Goal: Information Seeking & Learning: Compare options

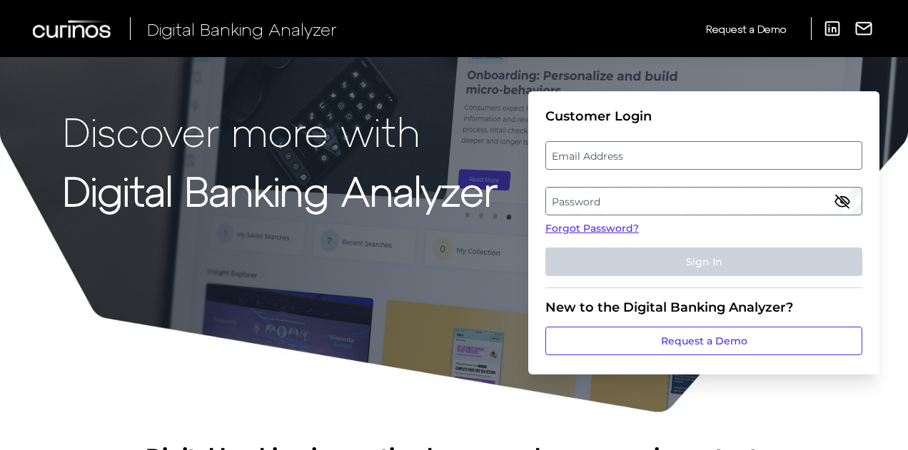
click at [672, 158] on label "Email Address" at bounding box center [703, 156] width 315 height 26
click at [672, 158] on input "email" at bounding box center [703, 155] width 317 height 29
type input "[EMAIL_ADDRESS][DOMAIN_NAME]"
click at [622, 202] on label "Password" at bounding box center [703, 201] width 315 height 26
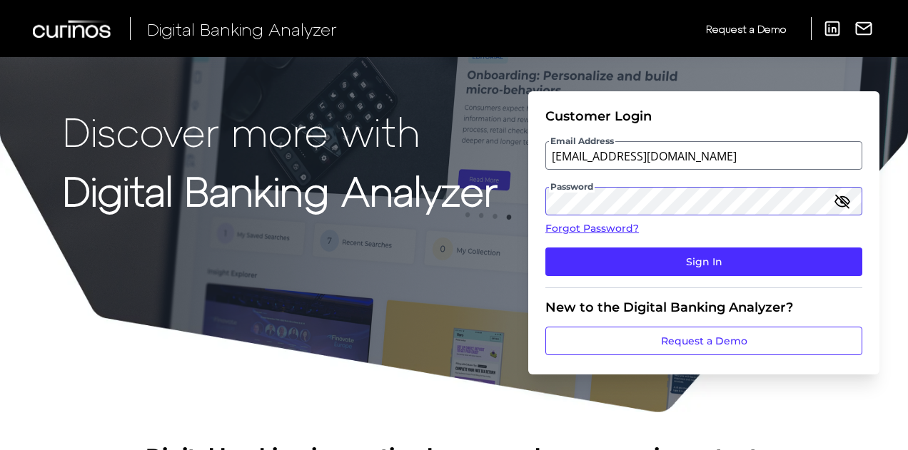
click at [545, 248] on button "Sign In" at bounding box center [703, 262] width 317 height 29
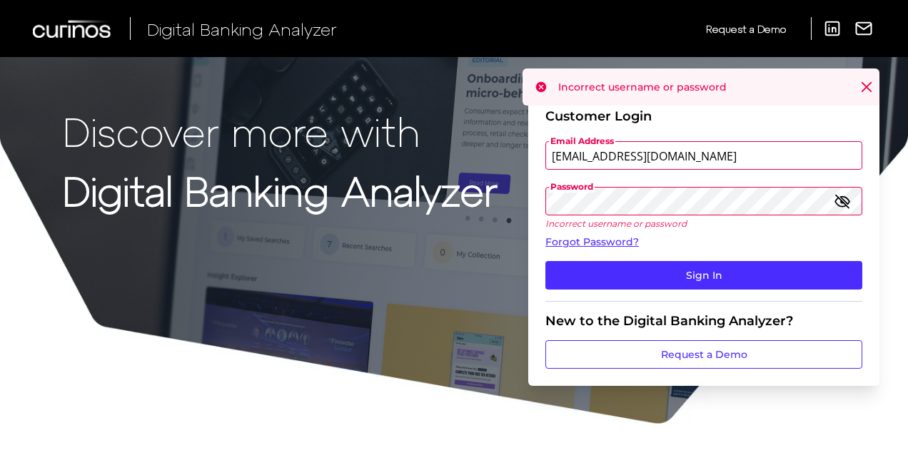
click at [845, 203] on icon "button" at bounding box center [842, 201] width 17 height 17
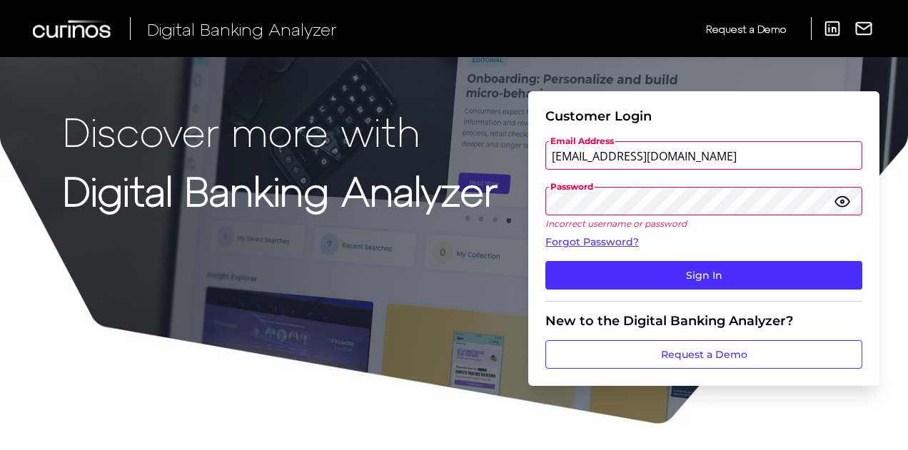
click at [845, 203] on icon "button" at bounding box center [842, 201] width 17 height 17
click at [608, 216] on div "Password Incorrect username or password" at bounding box center [703, 208] width 317 height 42
click at [545, 261] on button "Sign In" at bounding box center [703, 275] width 317 height 29
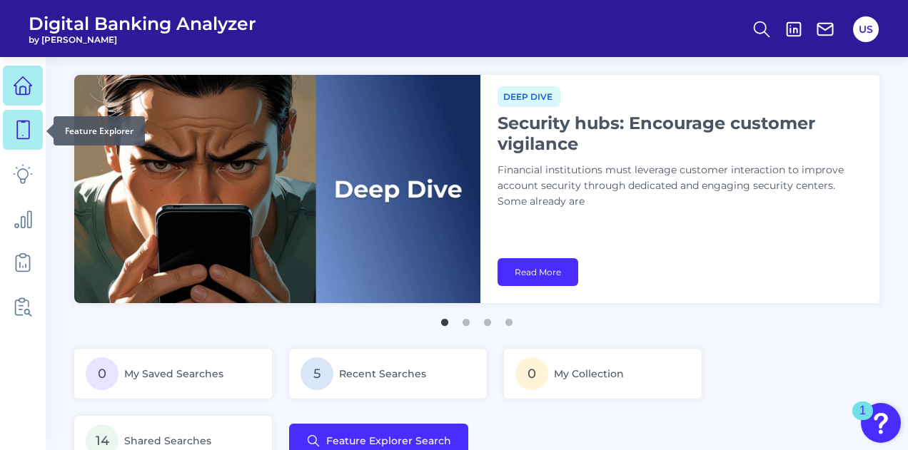
click at [29, 136] on icon at bounding box center [23, 130] width 12 height 18
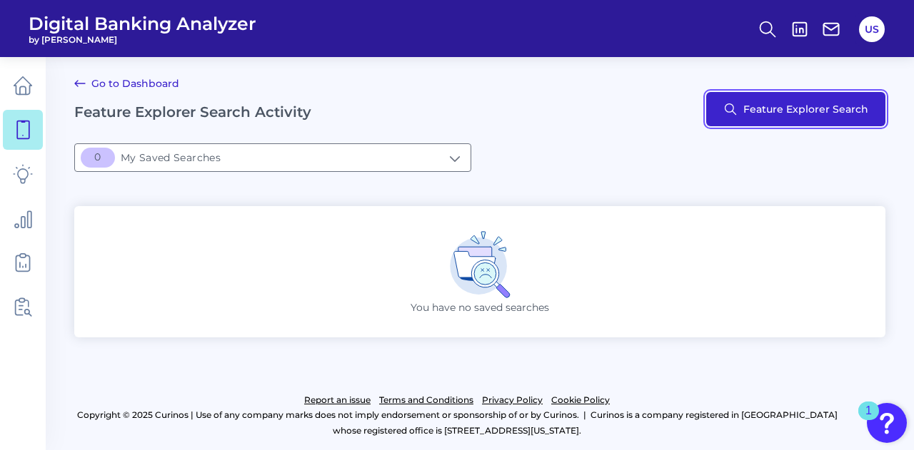
click at [817, 109] on button "Feature Explorer Search" at bounding box center [795, 109] width 179 height 34
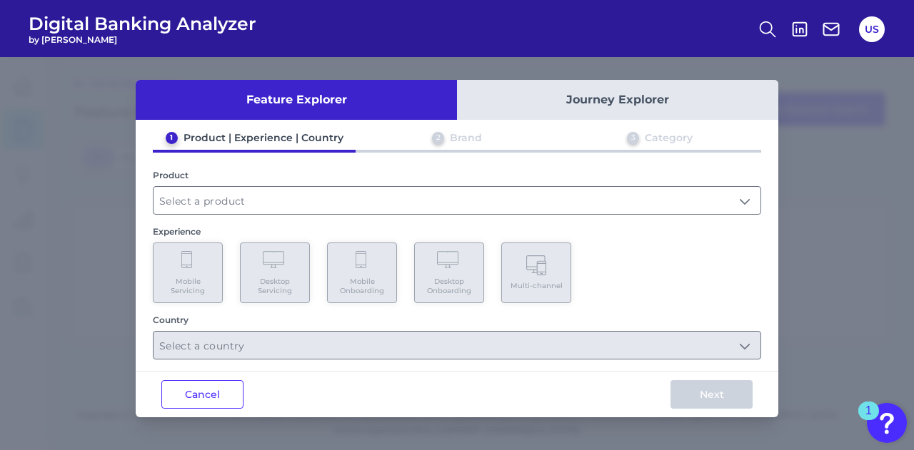
click at [544, 94] on button "Journey Explorer" at bounding box center [617, 100] width 321 height 40
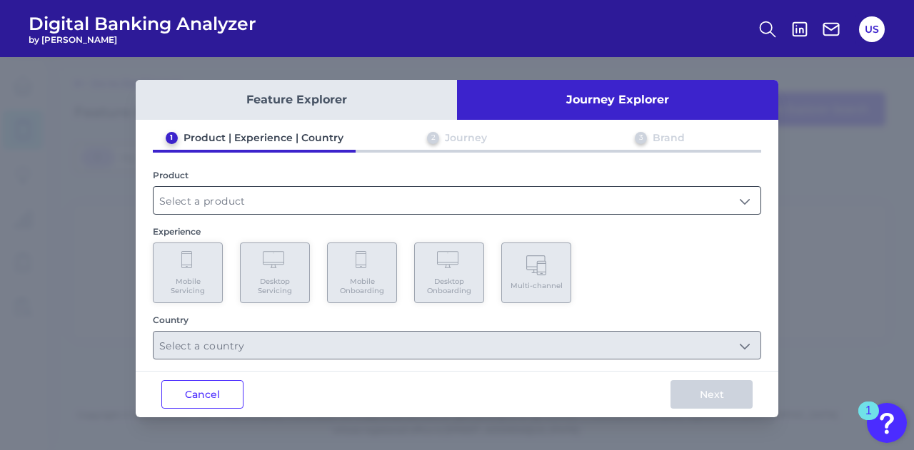
click at [377, 188] on input "text" at bounding box center [456, 200] width 607 height 27
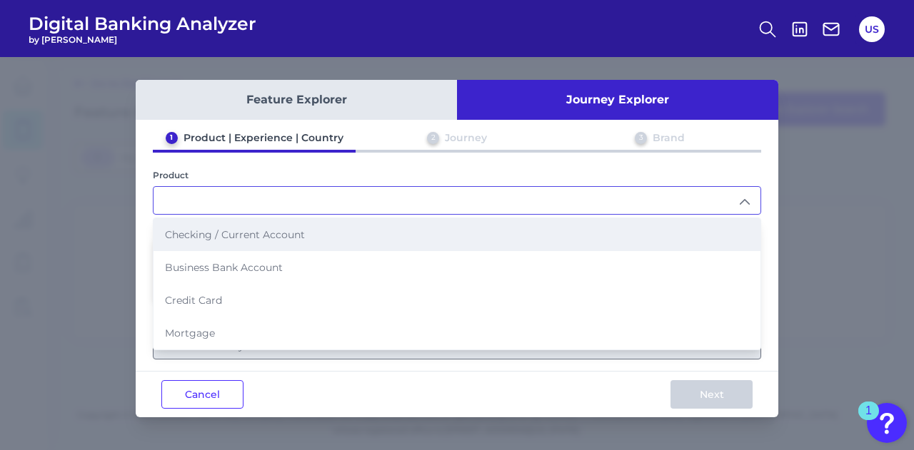
click at [330, 241] on li "Checking / Current Account" at bounding box center [456, 234] width 607 height 33
type input "Checking / Current Account"
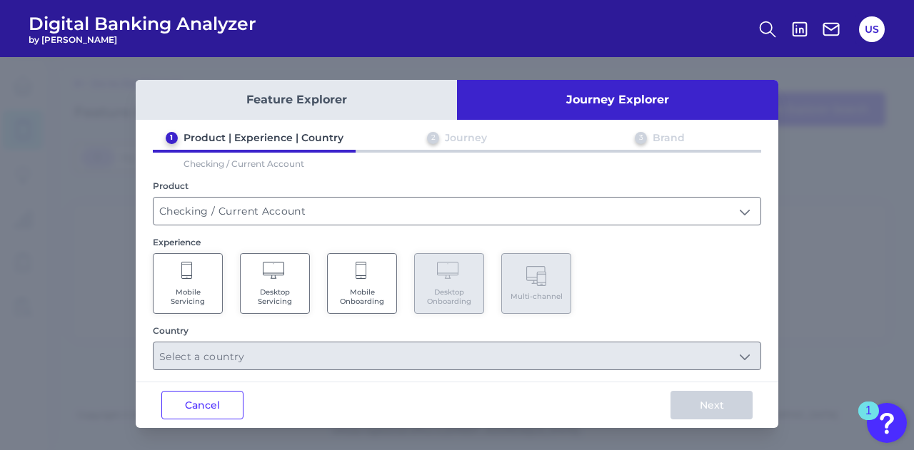
click at [213, 276] on Servicing "Mobile Servicing" at bounding box center [188, 283] width 70 height 61
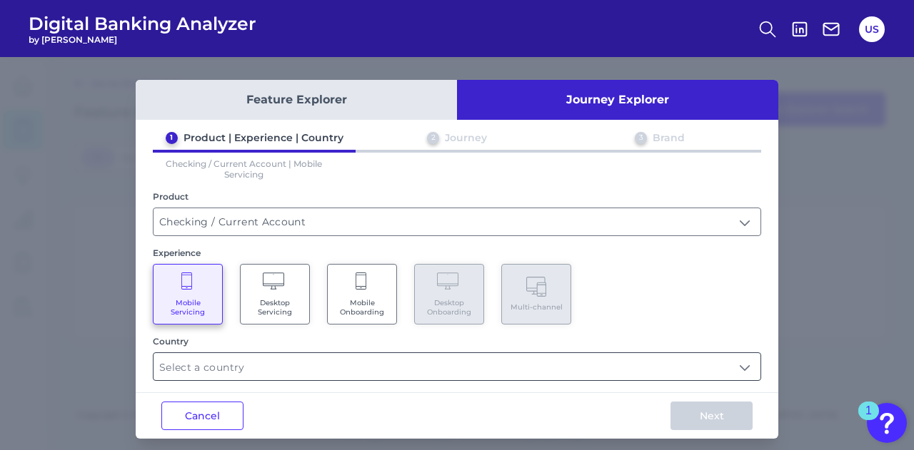
click at [577, 370] on input "text" at bounding box center [456, 366] width 607 height 27
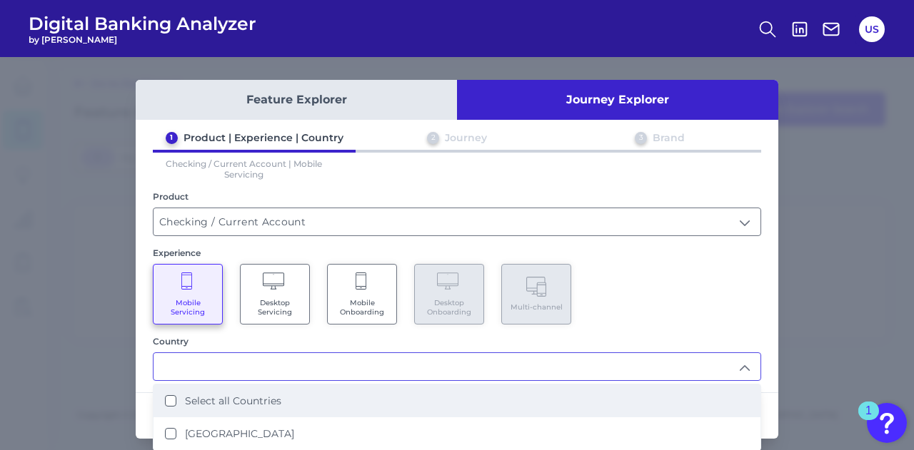
click at [550, 402] on li "Select all Countries" at bounding box center [456, 401] width 607 height 33
type input "Select all Countries"
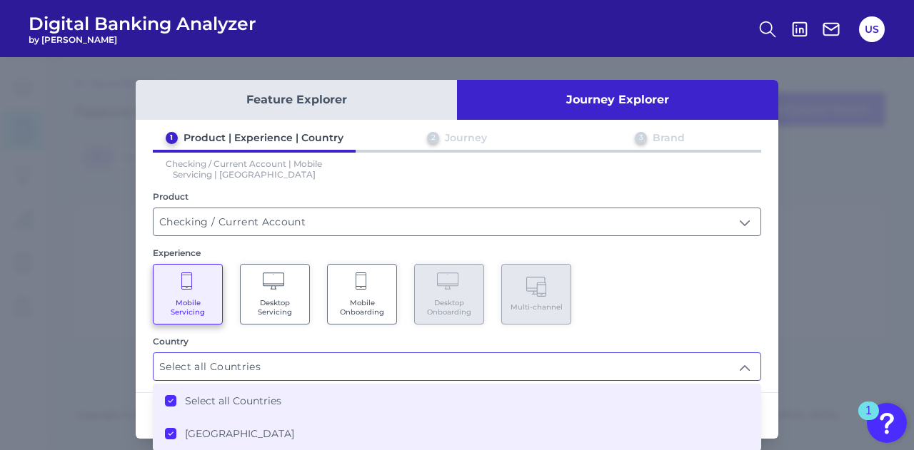
click at [745, 338] on div "Country" at bounding box center [457, 341] width 608 height 11
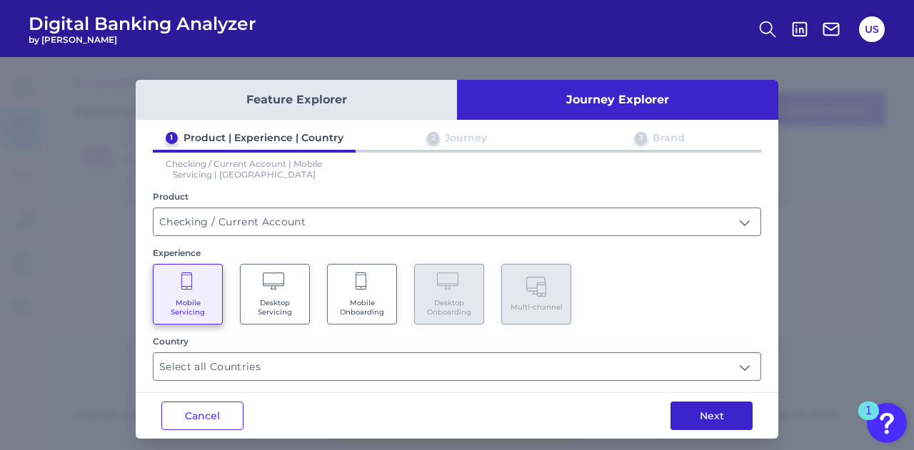
click at [713, 423] on button "Next" at bounding box center [711, 416] width 82 height 29
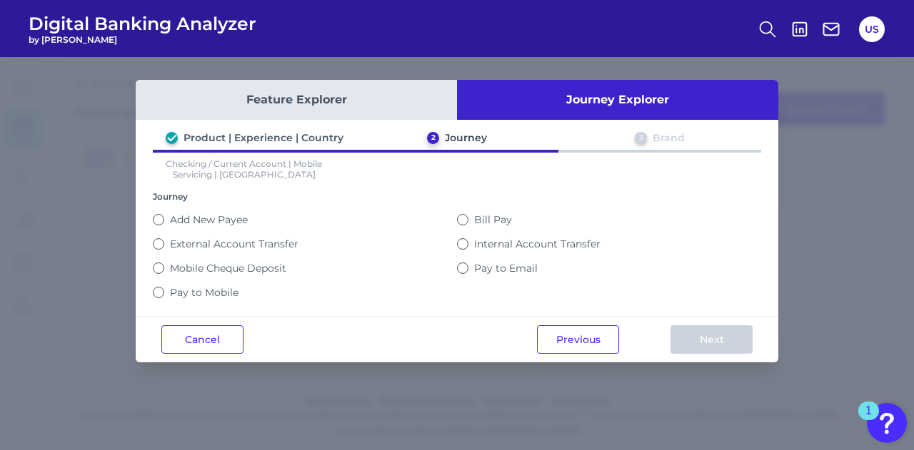
click at [185, 269] on label "Mobile Cheque Deposit" at bounding box center [228, 268] width 116 height 13
click at [164, 269] on button "Mobile Cheque Deposit" at bounding box center [158, 268] width 11 height 11
click at [485, 218] on label "Bill Pay" at bounding box center [493, 219] width 38 height 13
click at [468, 218] on button "Bill Pay" at bounding box center [462, 219] width 11 height 11
click at [234, 271] on div "Mobile Cheque Deposit" at bounding box center [305, 268] width 304 height 24
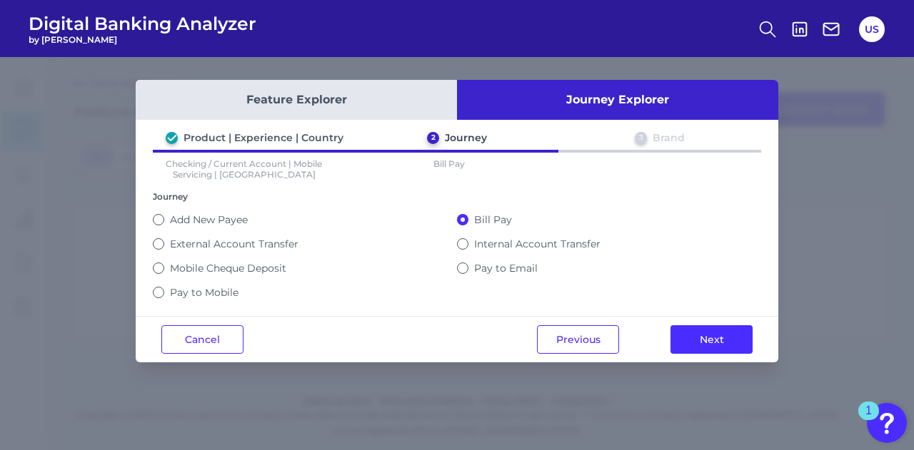
click at [165, 265] on div "Mobile Cheque Deposit" at bounding box center [305, 268] width 304 height 13
click at [158, 264] on button "Mobile Cheque Deposit" at bounding box center [158, 268] width 11 height 11
click at [717, 330] on button "Next" at bounding box center [711, 339] width 82 height 29
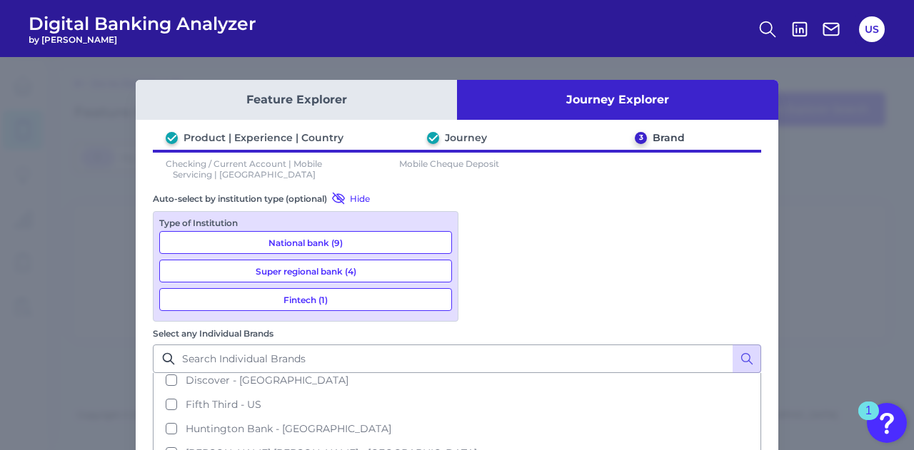
scroll to position [3, 0]
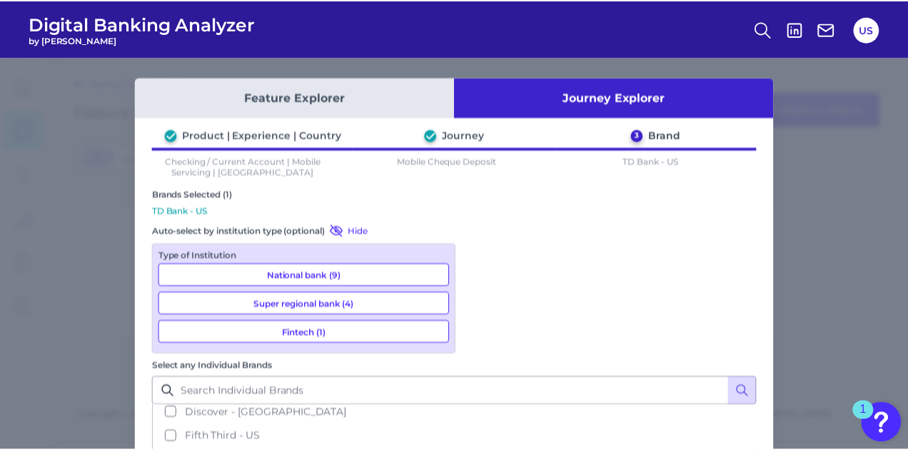
scroll to position [101, 0]
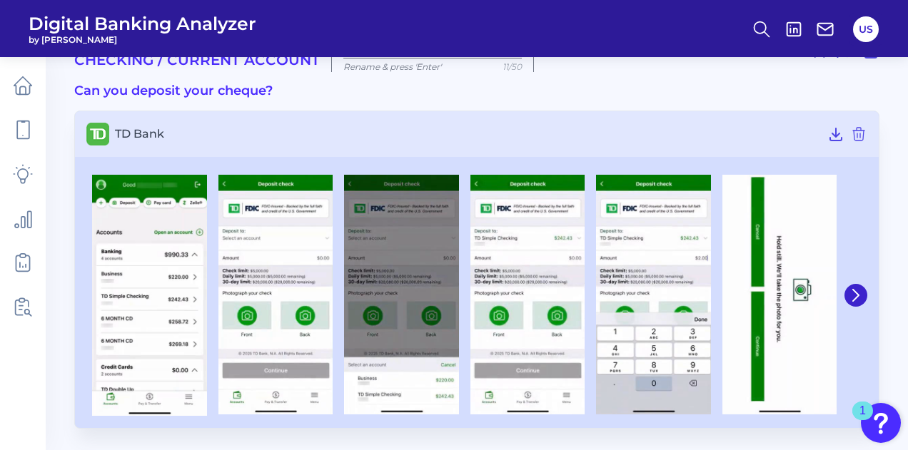
scroll to position [43, 0]
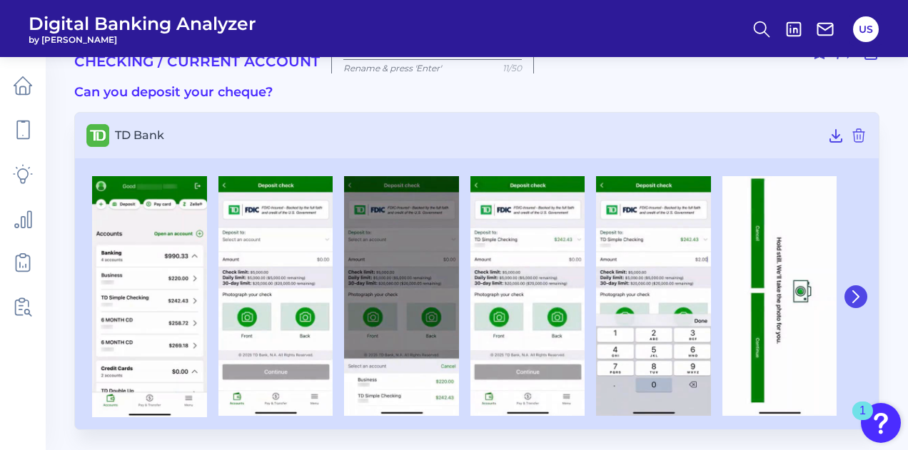
click at [862, 298] on icon at bounding box center [855, 297] width 13 height 13
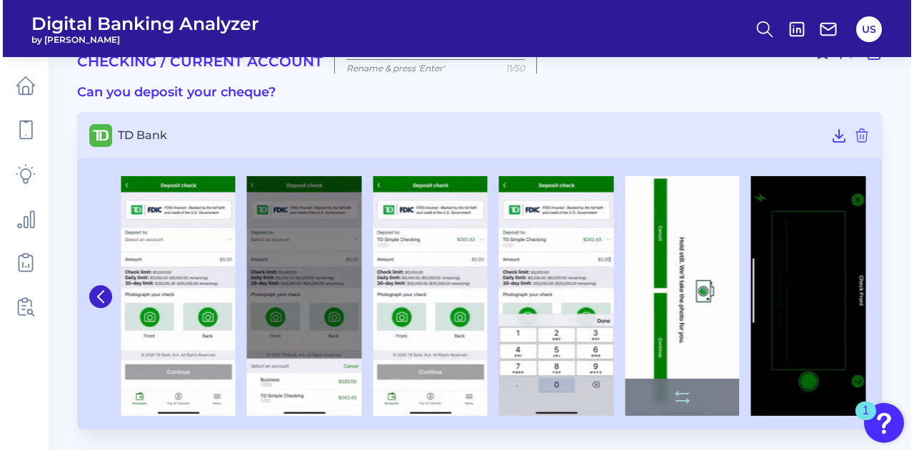
scroll to position [0, 0]
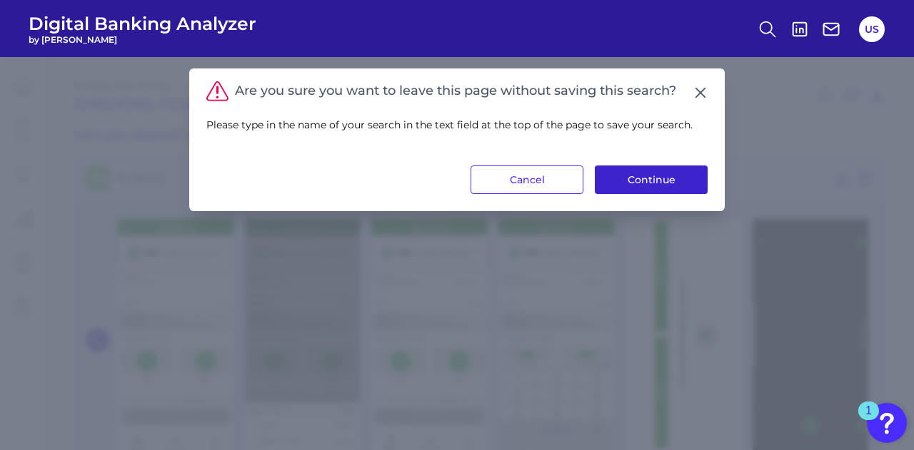
click at [676, 178] on button "Continue" at bounding box center [651, 180] width 113 height 29
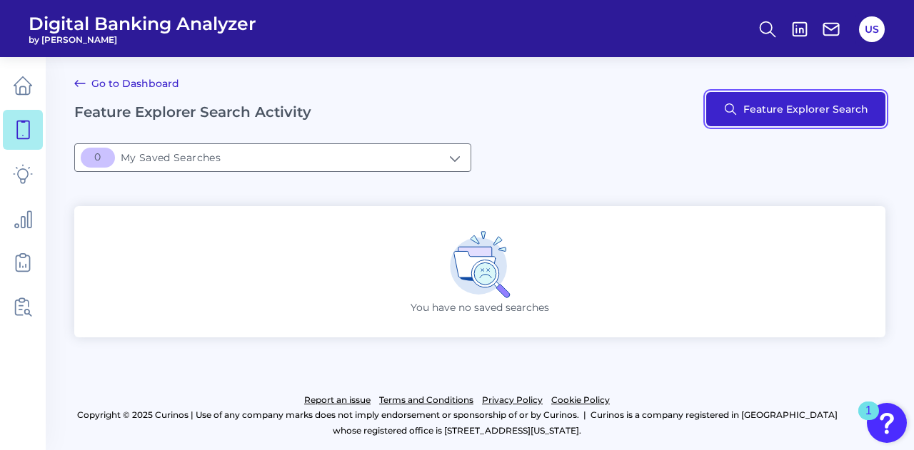
click at [778, 105] on button "Feature Explorer Search" at bounding box center [795, 109] width 179 height 34
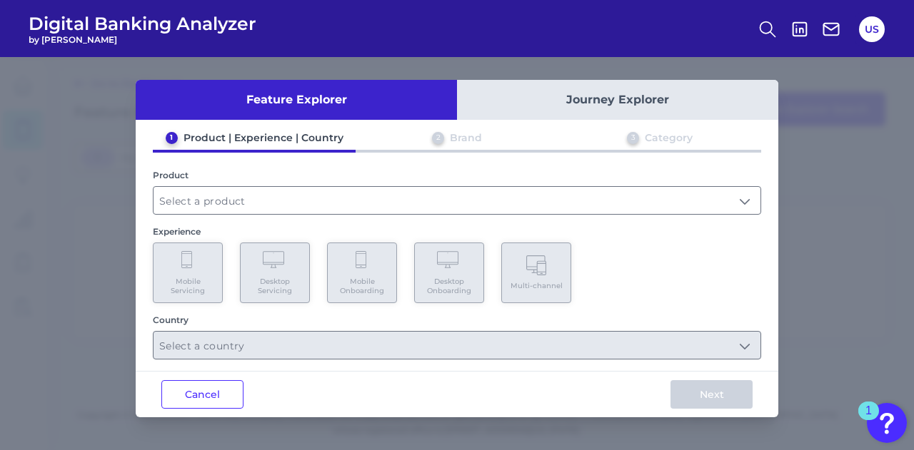
click at [593, 92] on button "Journey Explorer" at bounding box center [617, 100] width 321 height 40
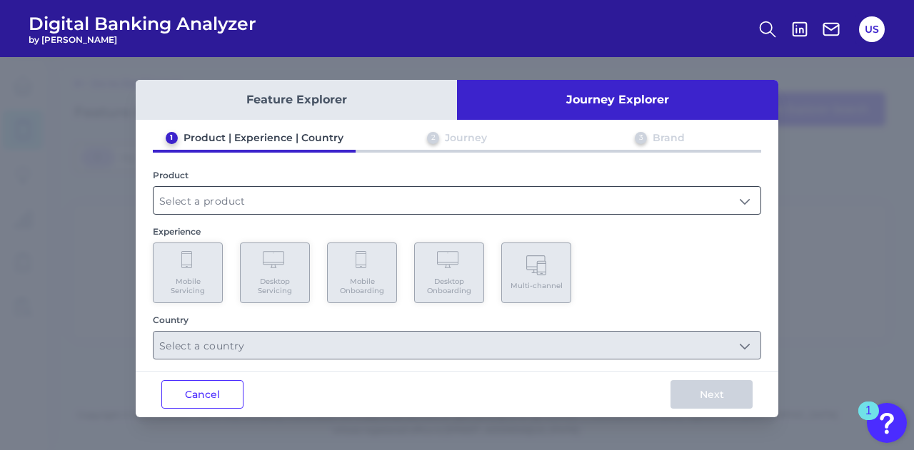
click at [353, 202] on input "text" at bounding box center [456, 200] width 607 height 27
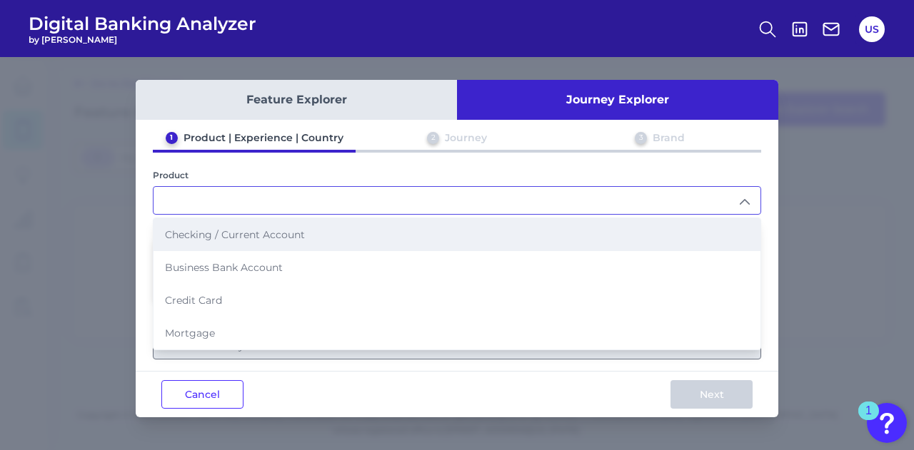
click at [333, 239] on li "Checking / Current Account" at bounding box center [456, 234] width 607 height 33
type input "Checking / Current Account"
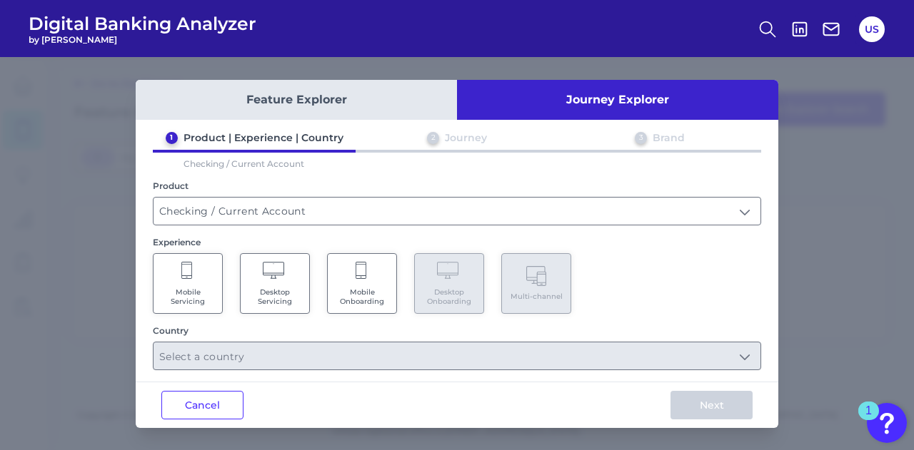
click at [404, 289] on div "Mobile Servicing Desktop Servicing Mobile Onboarding Desktop Onboarding Multi-c…" at bounding box center [457, 283] width 608 height 61
click at [386, 288] on span "Mobile Onboarding" at bounding box center [362, 297] width 54 height 19
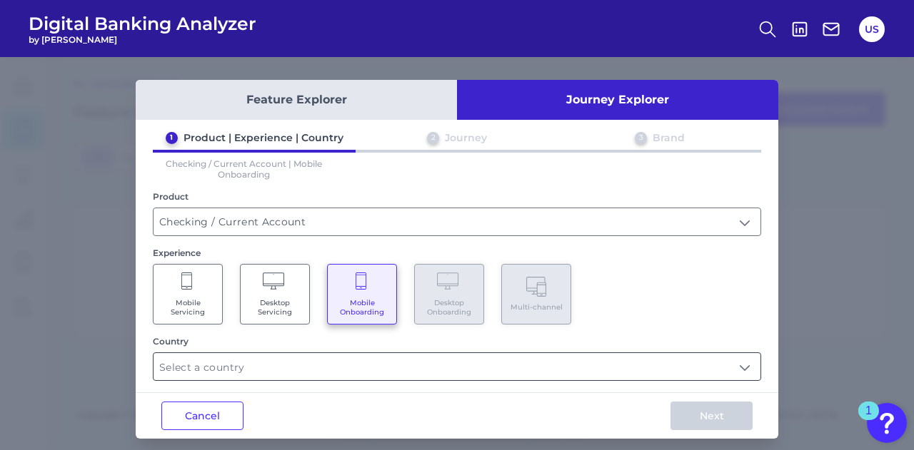
click at [363, 363] on input "text" at bounding box center [456, 366] width 607 height 27
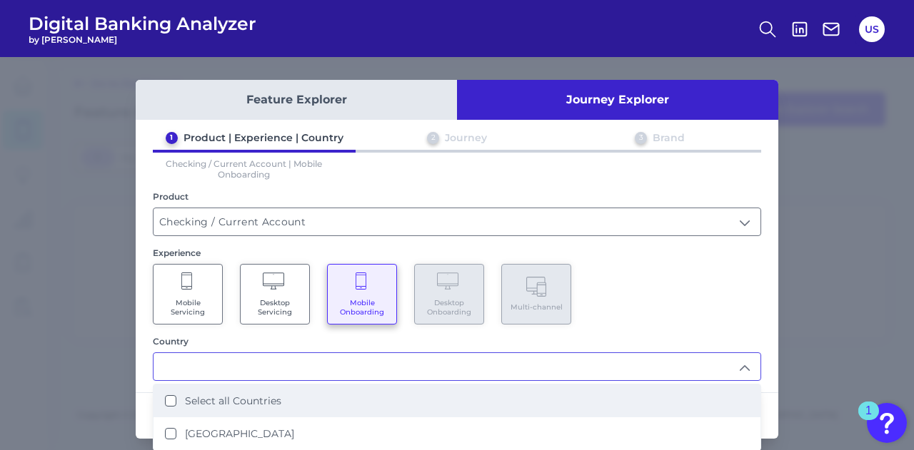
click at [347, 393] on li "Select all Countries" at bounding box center [456, 401] width 607 height 33
type input "Select all Countries"
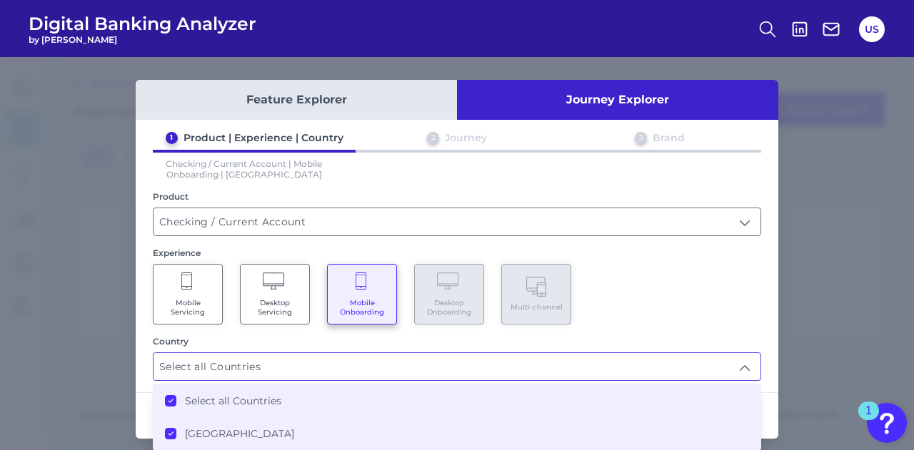
click at [679, 298] on div "Mobile Servicing Desktop Servicing Mobile Onboarding Desktop Onboarding Multi-c…" at bounding box center [457, 294] width 608 height 61
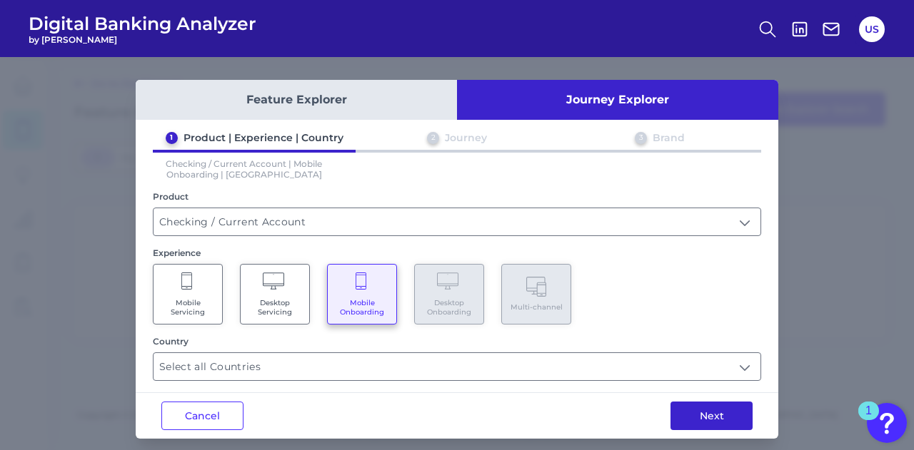
click at [713, 419] on button "Next" at bounding box center [711, 416] width 82 height 29
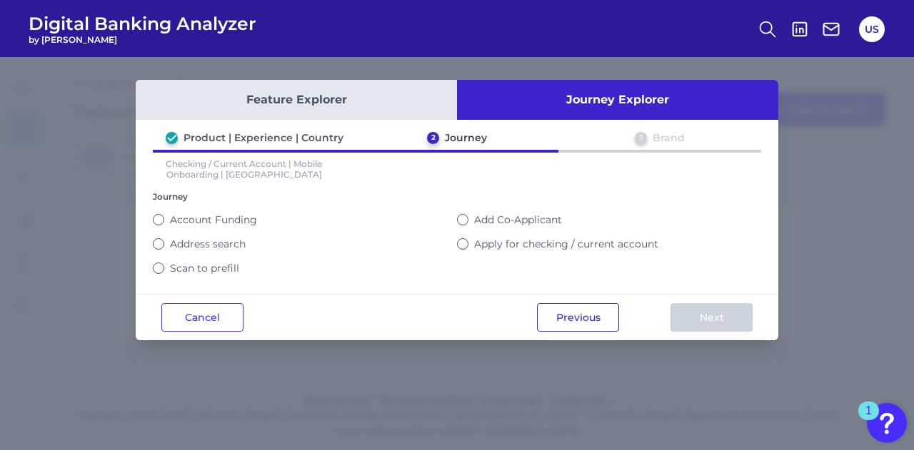
click at [548, 315] on button "Previous" at bounding box center [578, 317] width 82 height 29
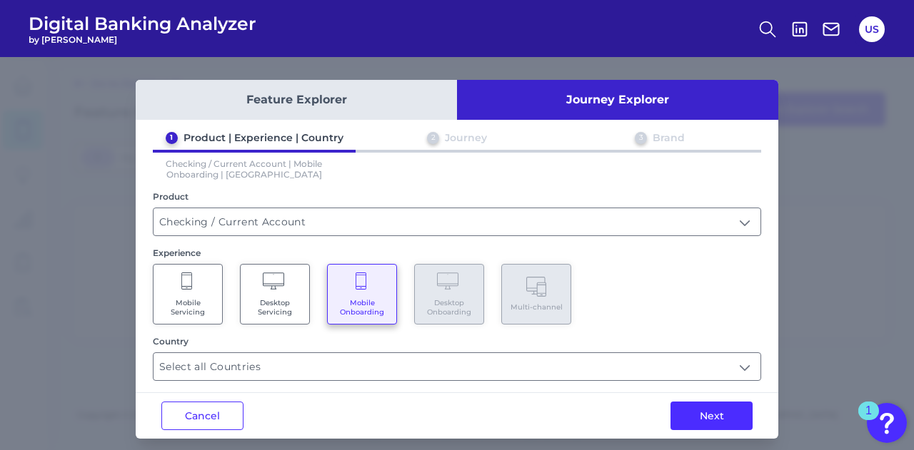
click at [186, 301] on span "Mobile Servicing" at bounding box center [188, 307] width 54 height 19
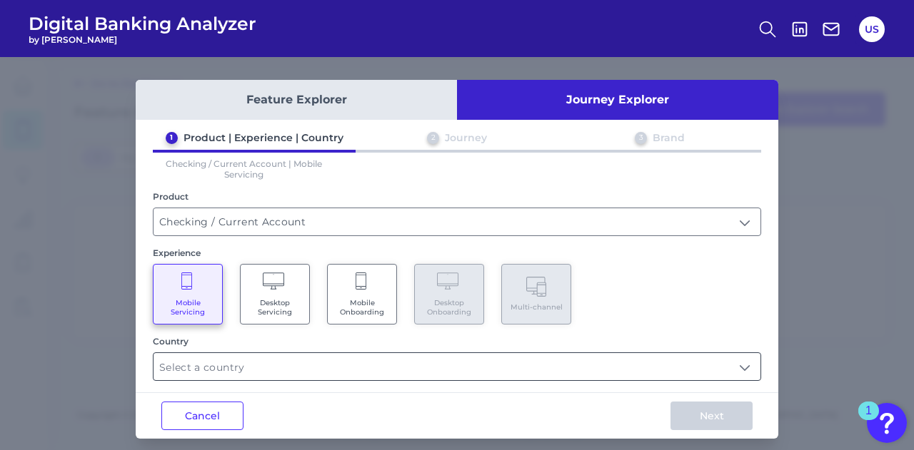
click at [705, 378] on input "text" at bounding box center [456, 366] width 607 height 27
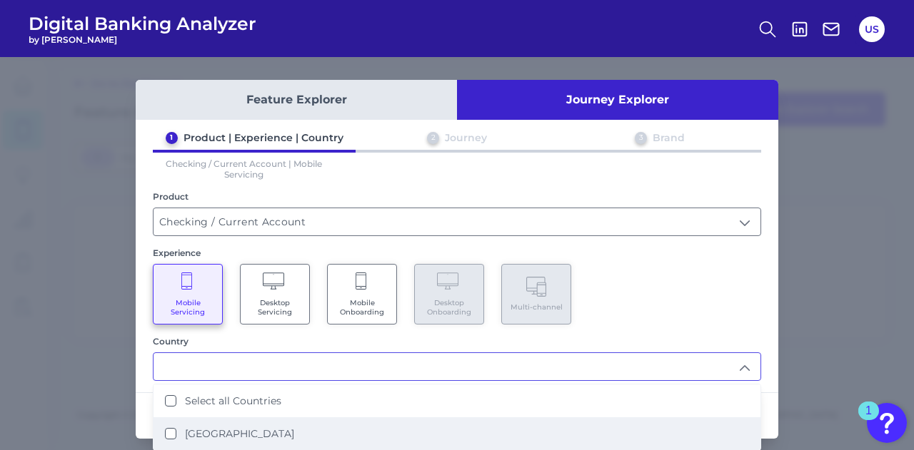
click at [597, 418] on li "[GEOGRAPHIC_DATA]" at bounding box center [456, 434] width 607 height 33
type input "Select all Countries"
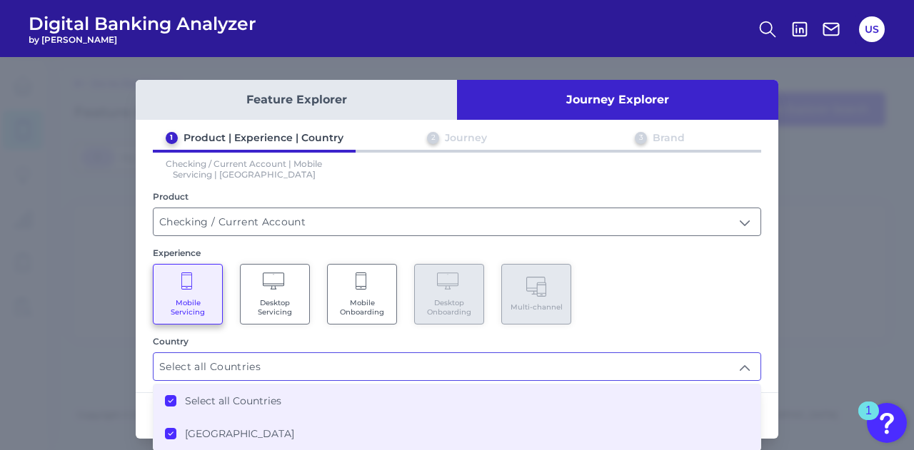
click at [732, 313] on div "Mobile Servicing Desktop Servicing Mobile Onboarding Desktop Onboarding Multi-c…" at bounding box center [457, 294] width 608 height 61
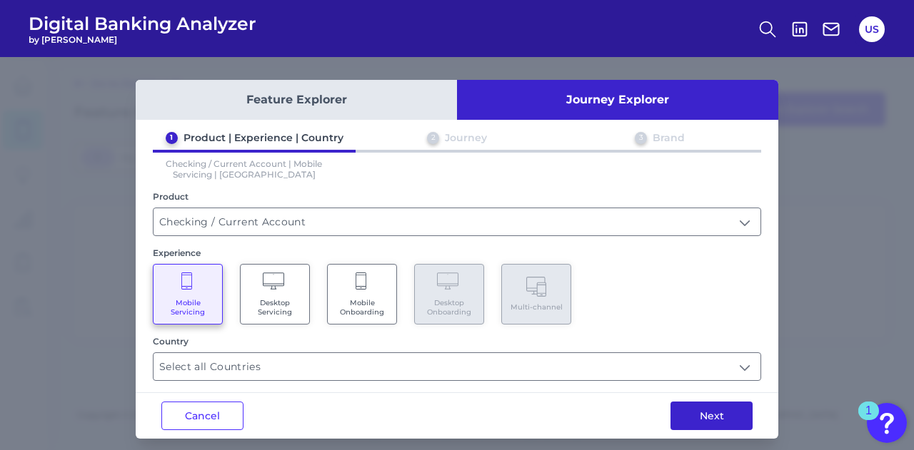
click at [714, 416] on button "Next" at bounding box center [711, 416] width 82 height 29
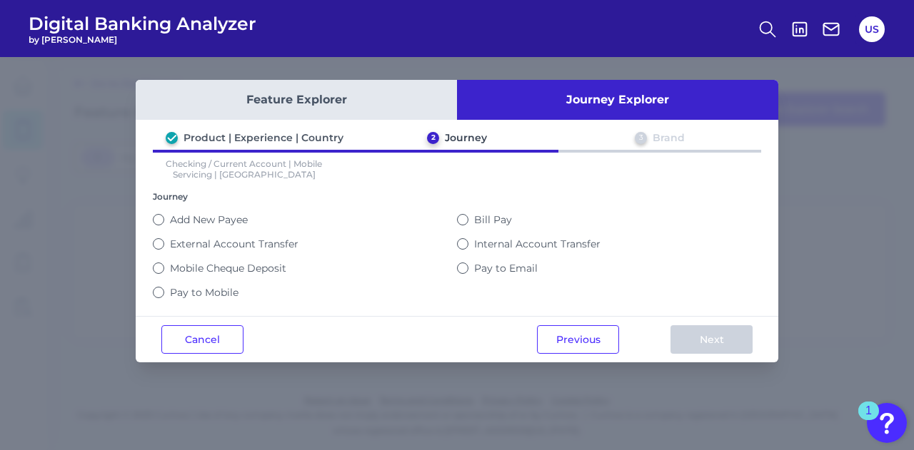
click at [479, 214] on label "Bill Pay" at bounding box center [493, 219] width 38 height 13
click at [468, 214] on button "Bill Pay" at bounding box center [462, 219] width 11 height 11
click at [715, 331] on button "Next" at bounding box center [711, 339] width 82 height 29
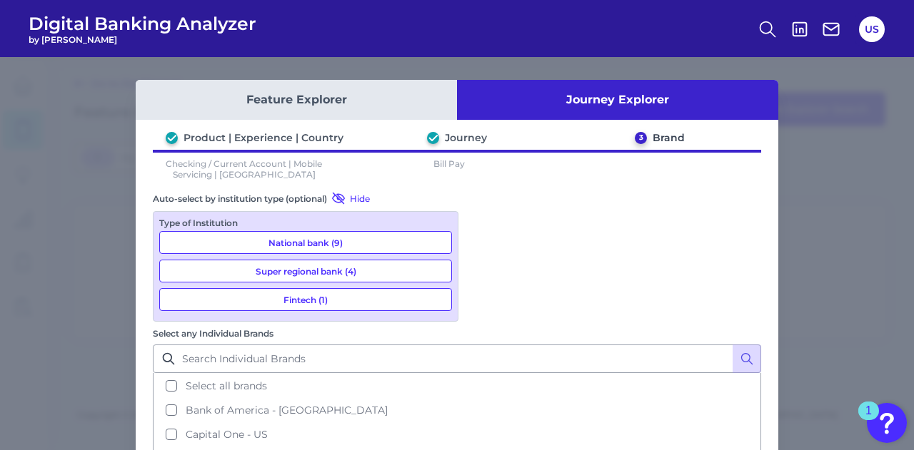
scroll to position [151, 0]
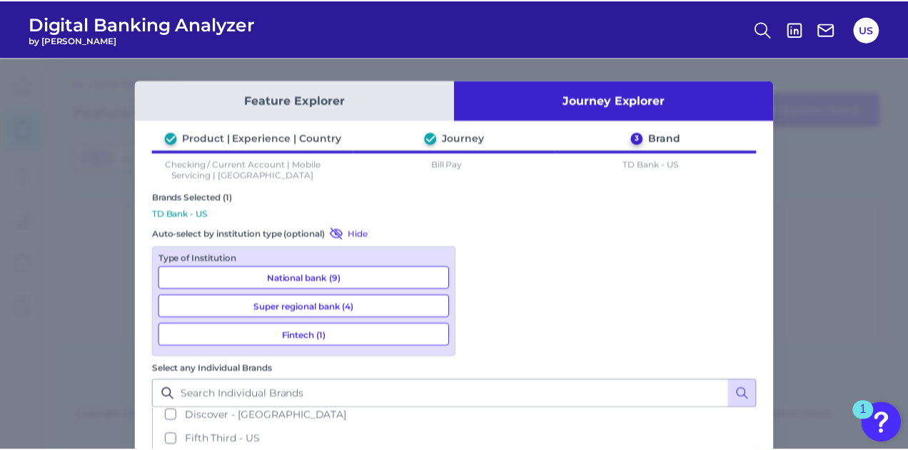
scroll to position [101, 0]
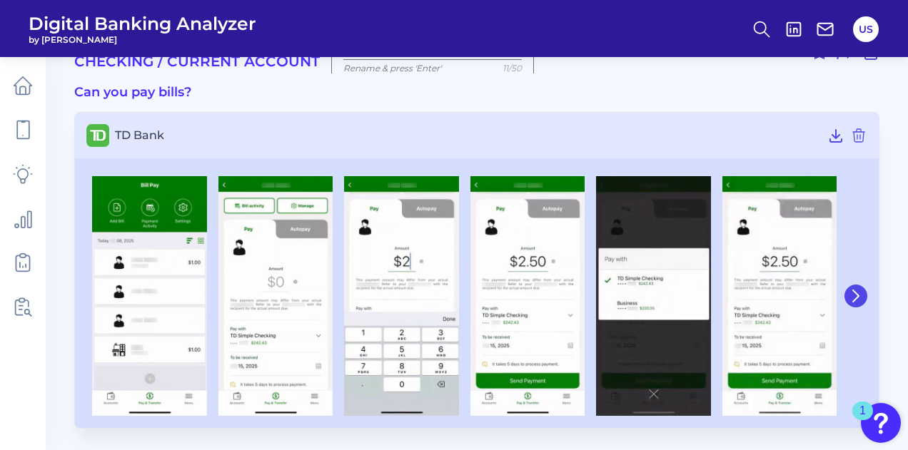
scroll to position [41, 0]
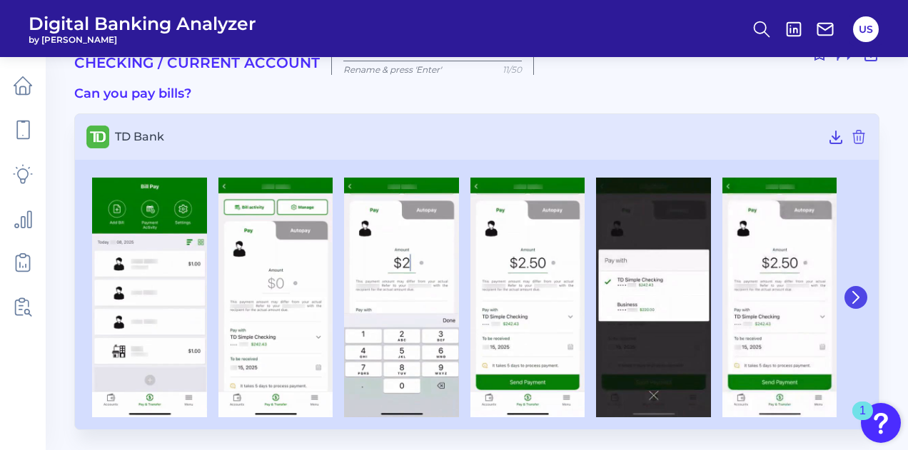
click at [859, 293] on icon at bounding box center [855, 297] width 13 height 13
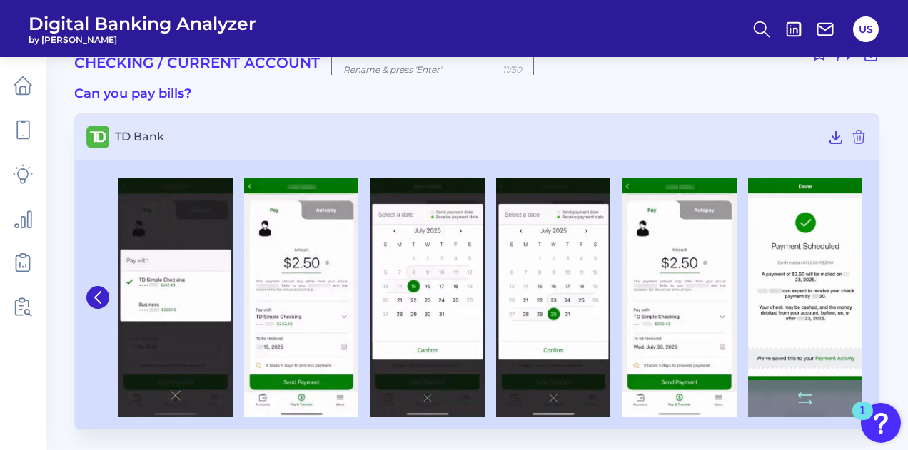
scroll to position [0, 0]
